Goal: Transaction & Acquisition: Book appointment/travel/reservation

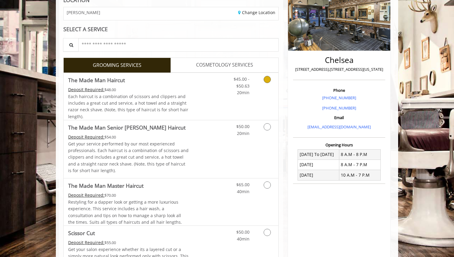
scroll to position [108, 0]
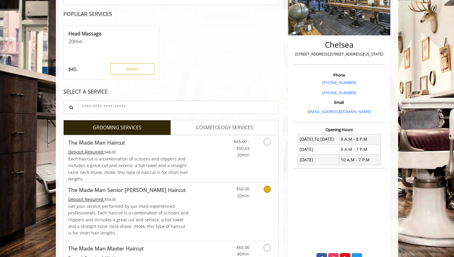
click at [191, 205] on link "Discounted Price" at bounding box center [207, 212] width 36 height 58
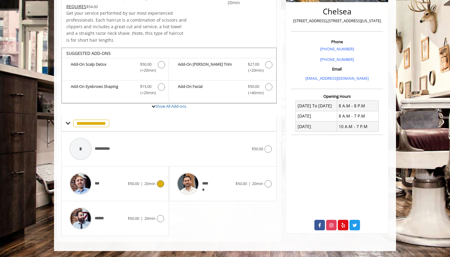
click at [125, 189] on div "***" at bounding box center [97, 184] width 62 height 29
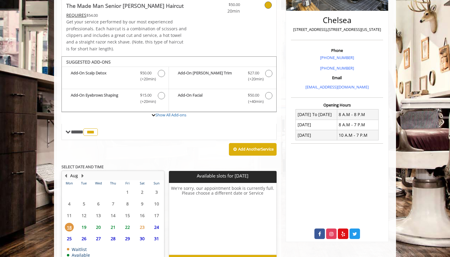
scroll to position [170, 0]
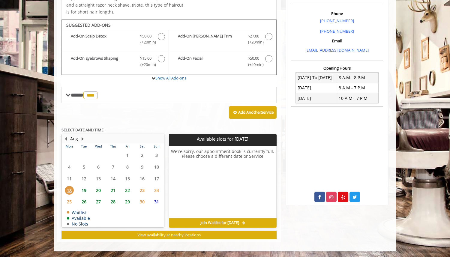
click at [82, 189] on span "19" at bounding box center [84, 190] width 9 height 9
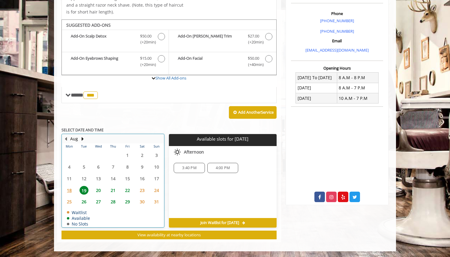
click at [105, 190] on td "20" at bounding box center [98, 191] width 14 height 12
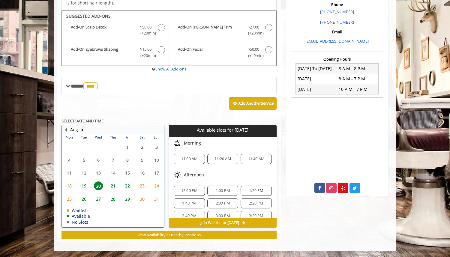
click at [118, 191] on td "21" at bounding box center [113, 186] width 14 height 13
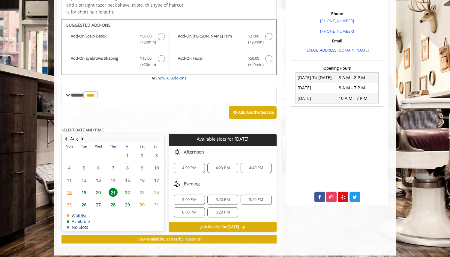
scroll to position [174, 0]
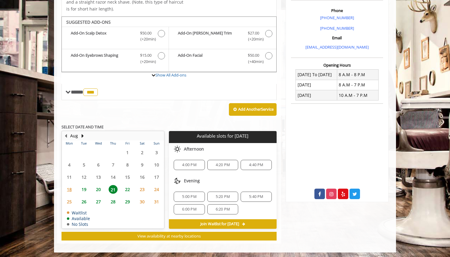
click at [95, 186] on span "20" at bounding box center [98, 189] width 9 height 9
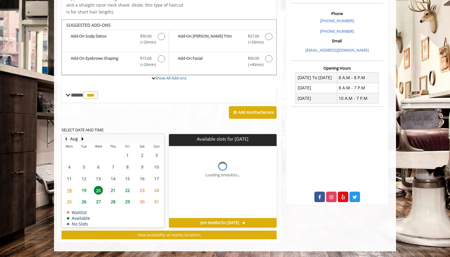
scroll to position [179, 0]
